Goal: Information Seeking & Learning: Learn about a topic

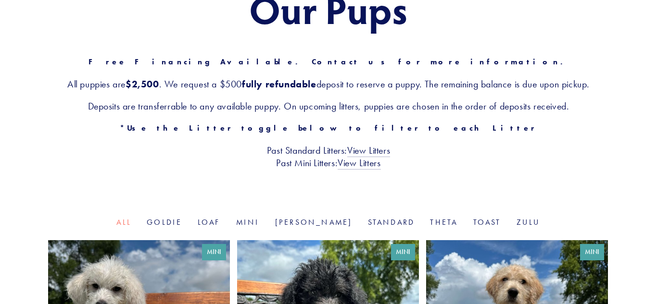
scroll to position [129, 0]
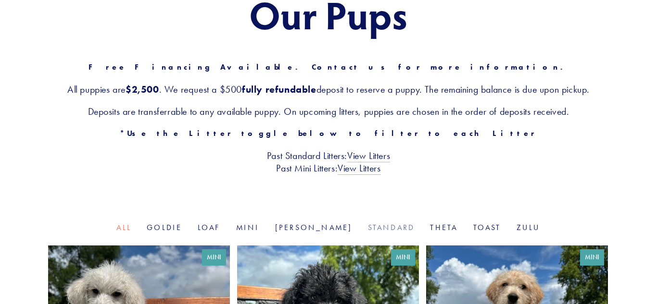
click at [368, 230] on link "Standard" at bounding box center [391, 227] width 47 height 9
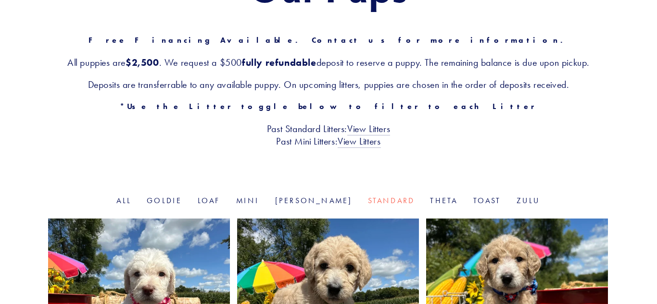
scroll to position [153, 0]
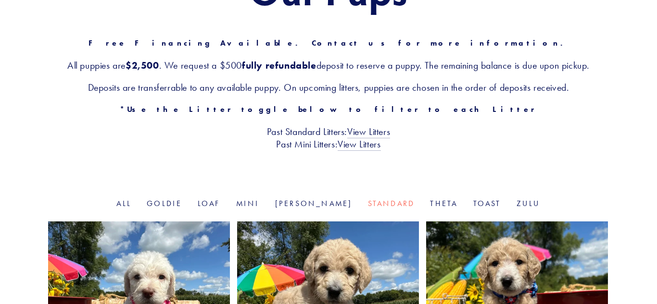
click at [270, 156] on div "Our Pups Free Financing Available. Contact us for more information. All puppies…" at bounding box center [328, 59] width 657 height 277
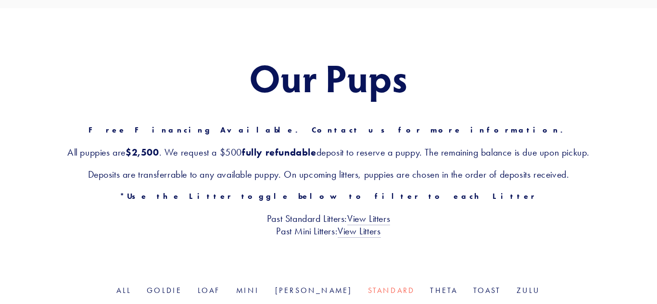
scroll to position [0, 0]
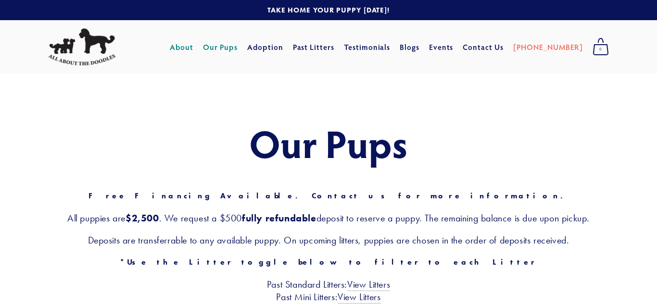
click at [193, 49] on link "About" at bounding box center [182, 46] width 24 height 17
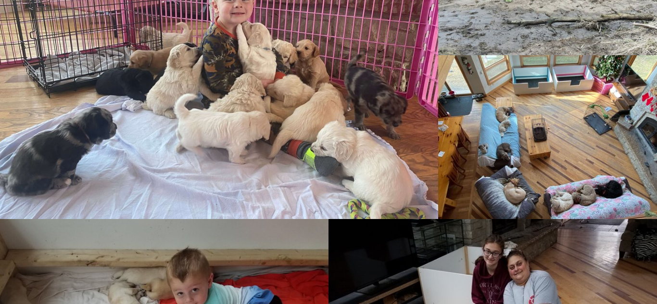
scroll to position [955, 0]
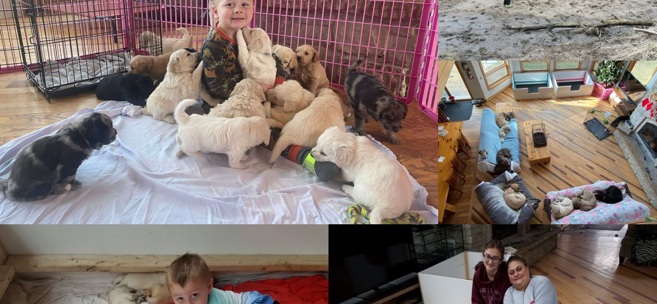
click at [523, 199] on img at bounding box center [548, 142] width 220 height 165
click at [575, 192] on img at bounding box center [548, 142] width 220 height 165
click at [623, 186] on img at bounding box center [548, 142] width 220 height 165
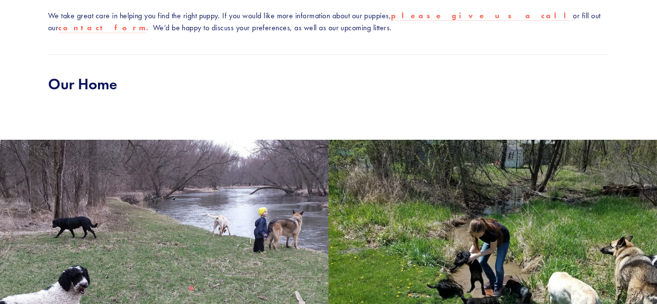
scroll to position [450, 0]
